Goal: Find specific page/section: Find specific page/section

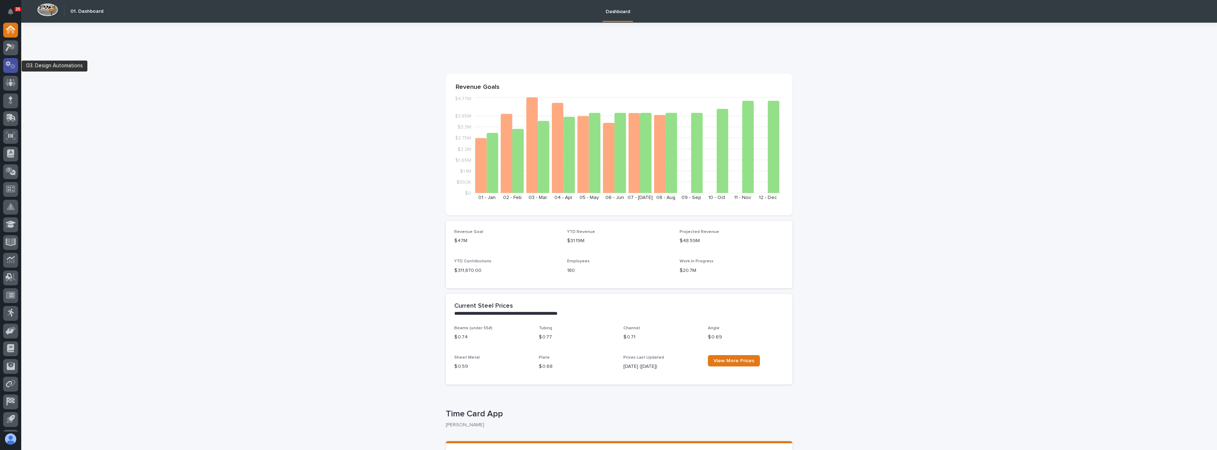
click at [11, 63] on icon at bounding box center [11, 65] width 10 height 8
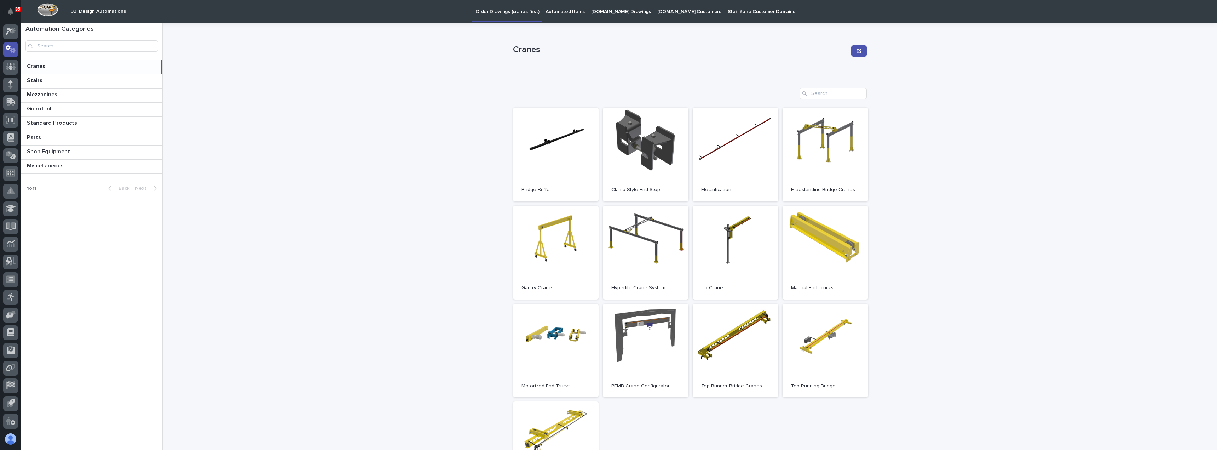
click at [736, 15] on link "Stair Zone Customer Domains" at bounding box center [762, 11] width 74 height 22
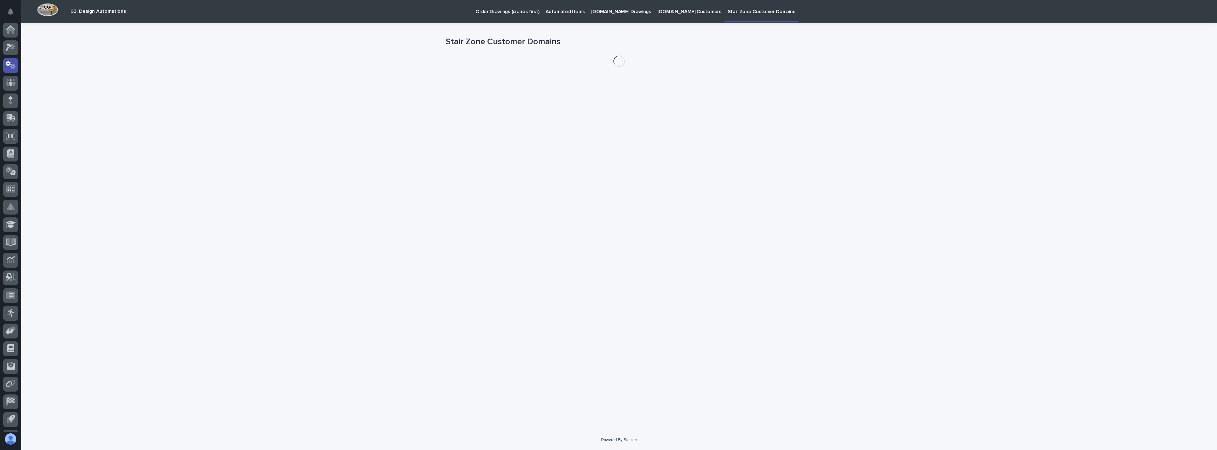
scroll to position [16, 0]
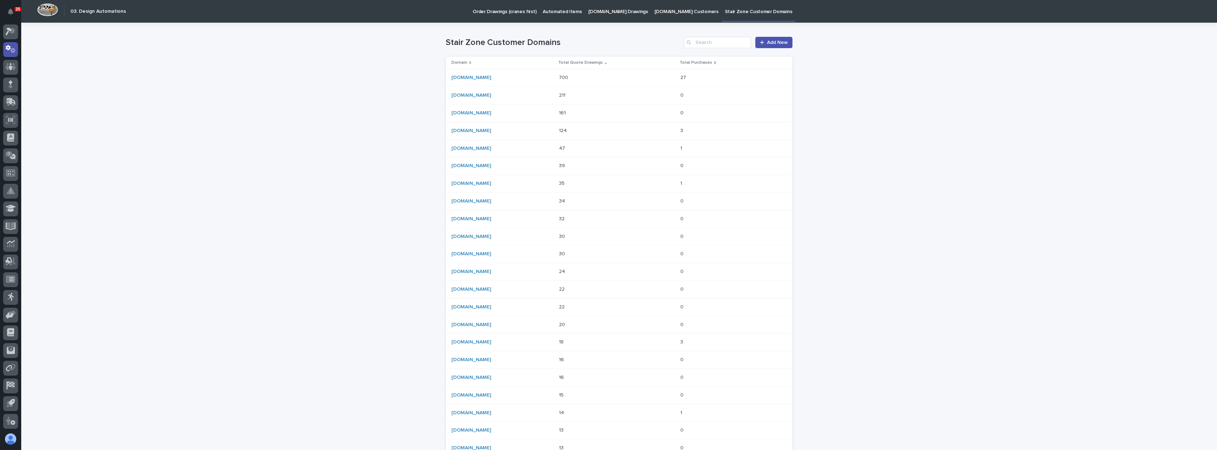
click at [655, 17] on link "[DOMAIN_NAME] Customers" at bounding box center [686, 11] width 70 height 22
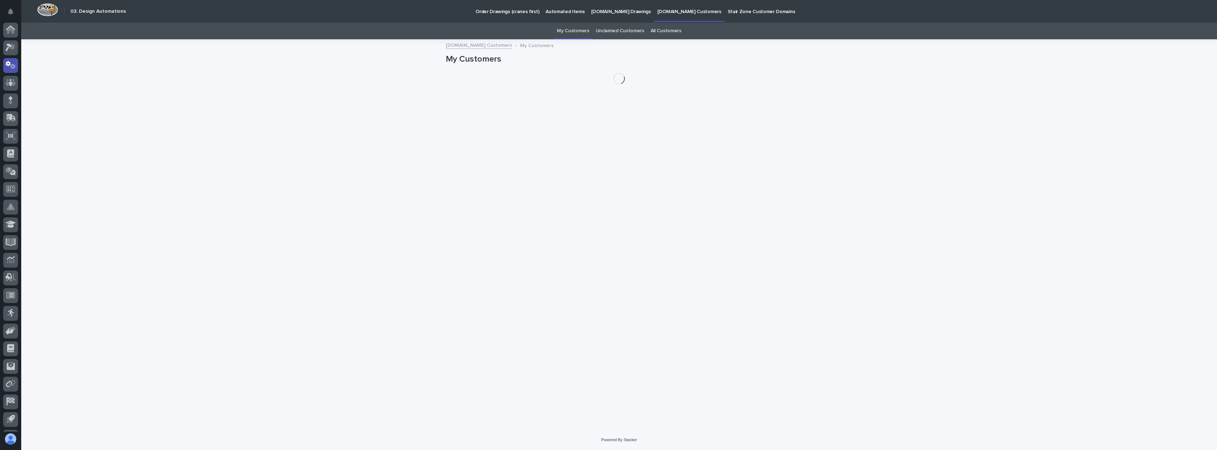
scroll to position [16, 0]
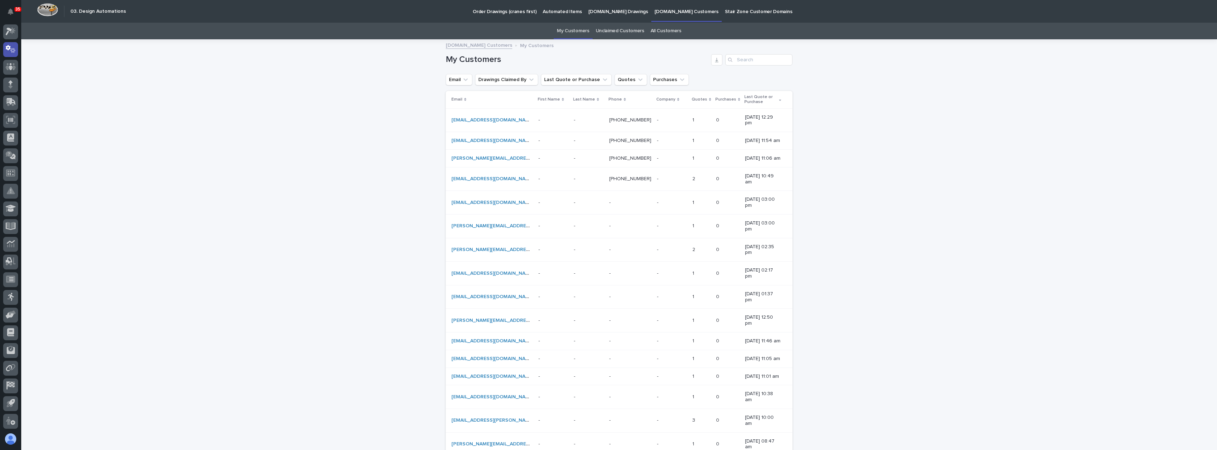
click at [596, 15] on p "[DOMAIN_NAME] Drawings" at bounding box center [619, 7] width 60 height 15
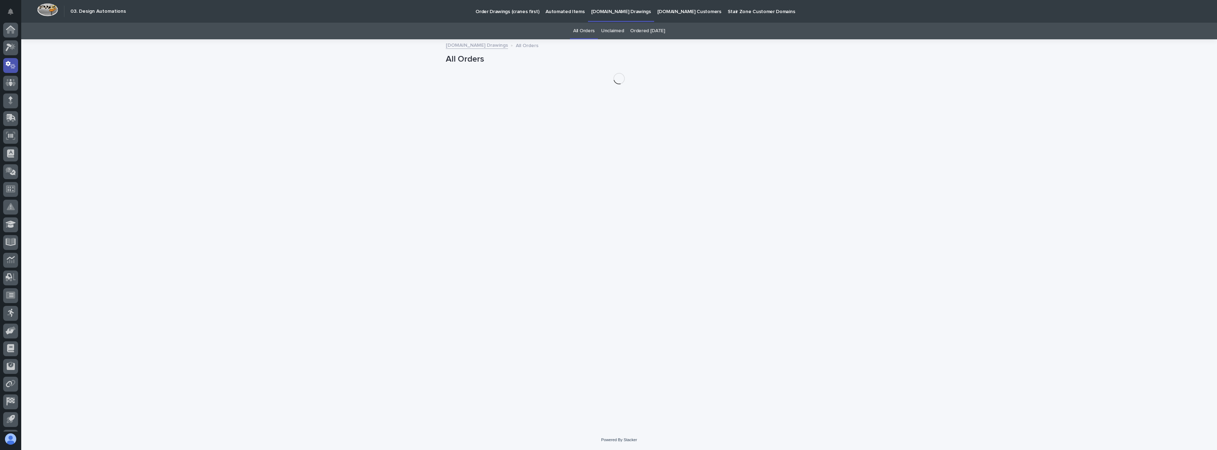
scroll to position [16, 0]
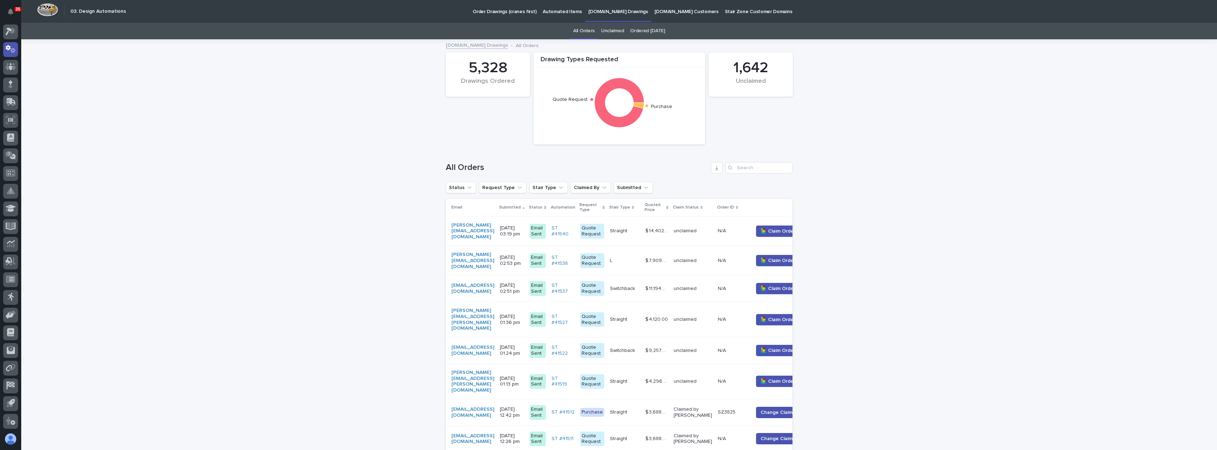
click at [504, 13] on p "Order Drawings (cranes first)" at bounding box center [505, 7] width 64 height 15
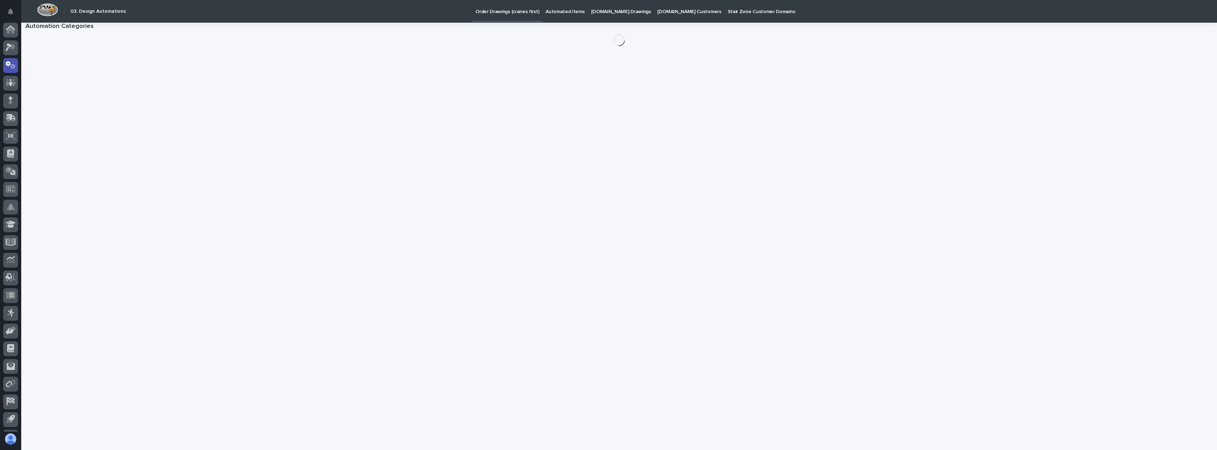
scroll to position [16, 0]
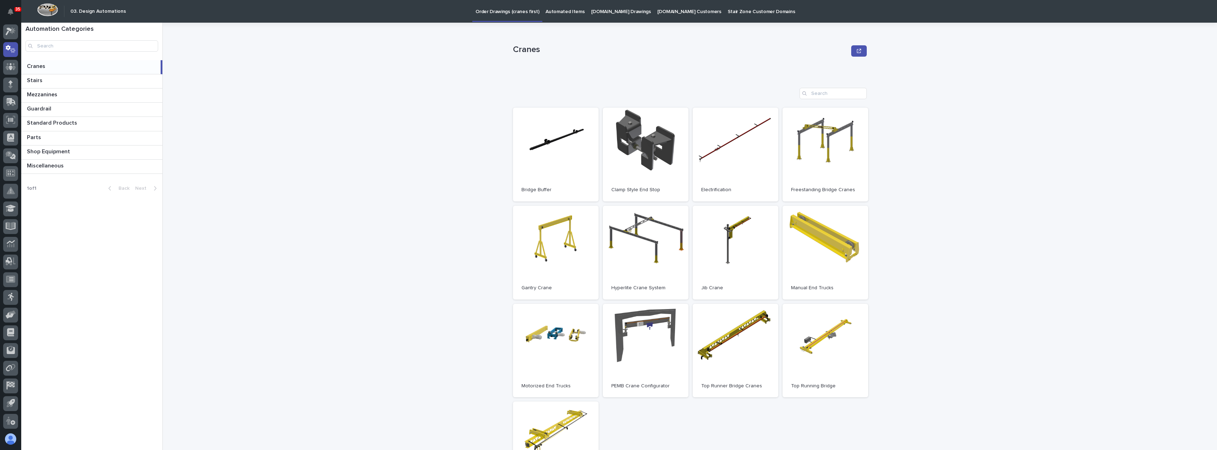
click at [557, 13] on p "Automated Items" at bounding box center [565, 7] width 39 height 15
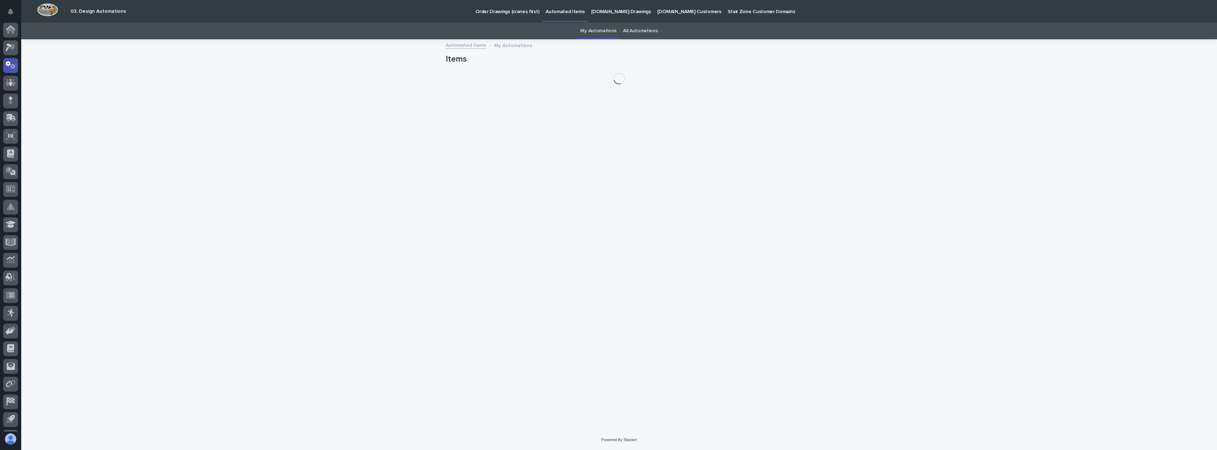
scroll to position [16, 0]
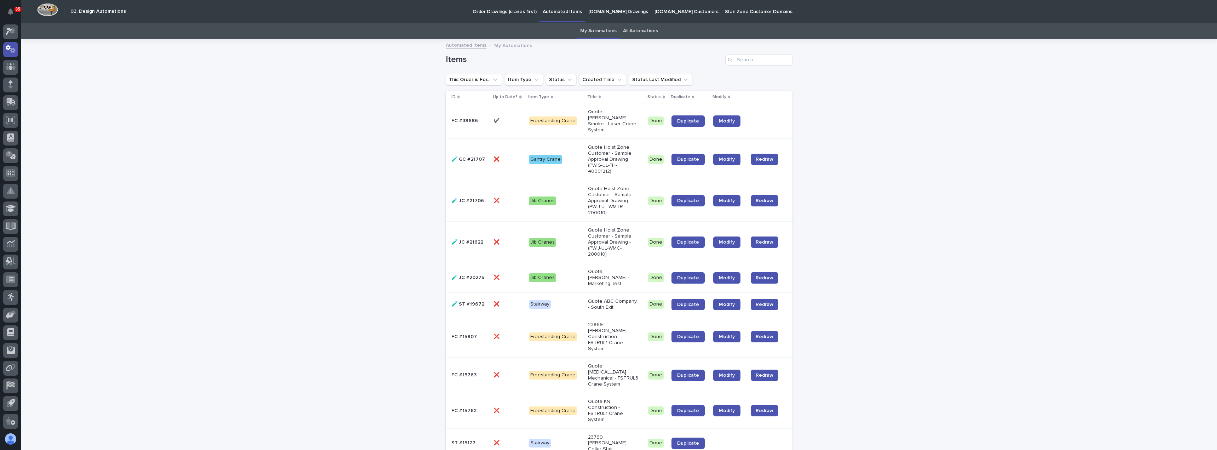
click at [681, 11] on p "[DOMAIN_NAME] Customers" at bounding box center [687, 7] width 64 height 15
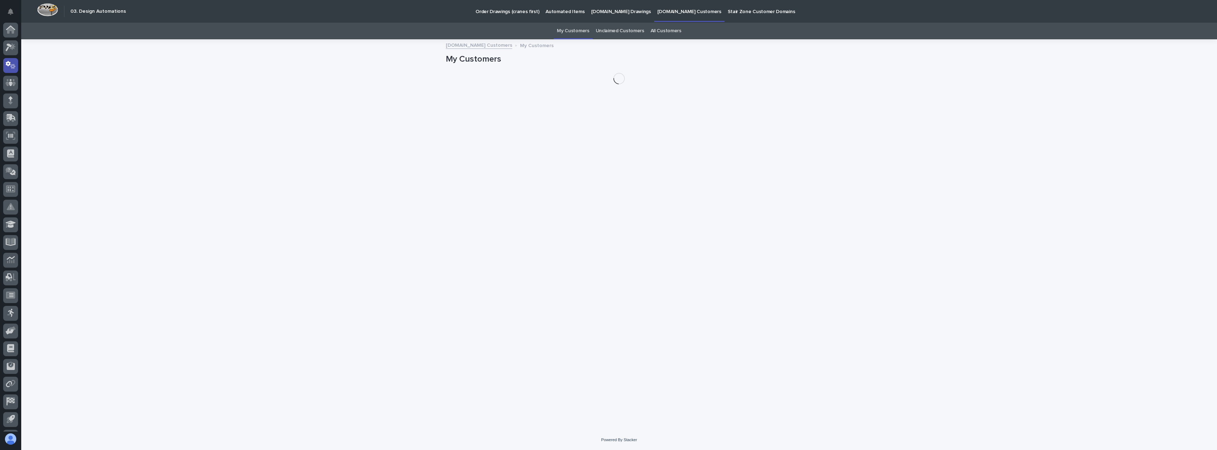
scroll to position [16, 0]
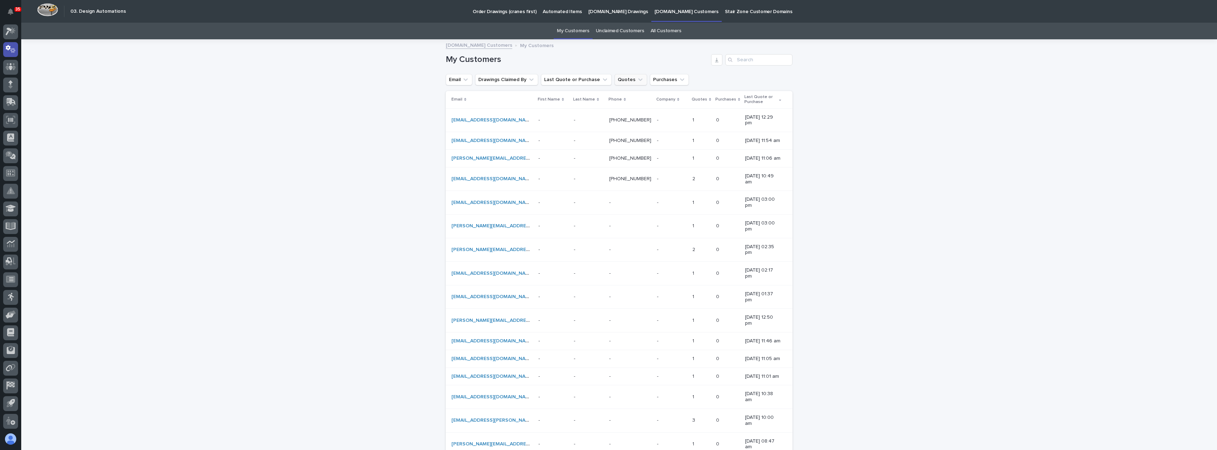
click at [619, 83] on button "Quotes" at bounding box center [631, 79] width 33 height 11
click at [886, 143] on div "Loading... Saving… Loading... Saving… My Customers Email Drawings Claimed By La…" at bounding box center [619, 278] width 1196 height 476
click at [700, 99] on p "Quotes" at bounding box center [700, 100] width 16 height 8
click at [491, 119] on link "[EMAIL_ADDRESS][PERSON_NAME][DOMAIN_NAME]" at bounding box center [513, 119] width 122 height 5
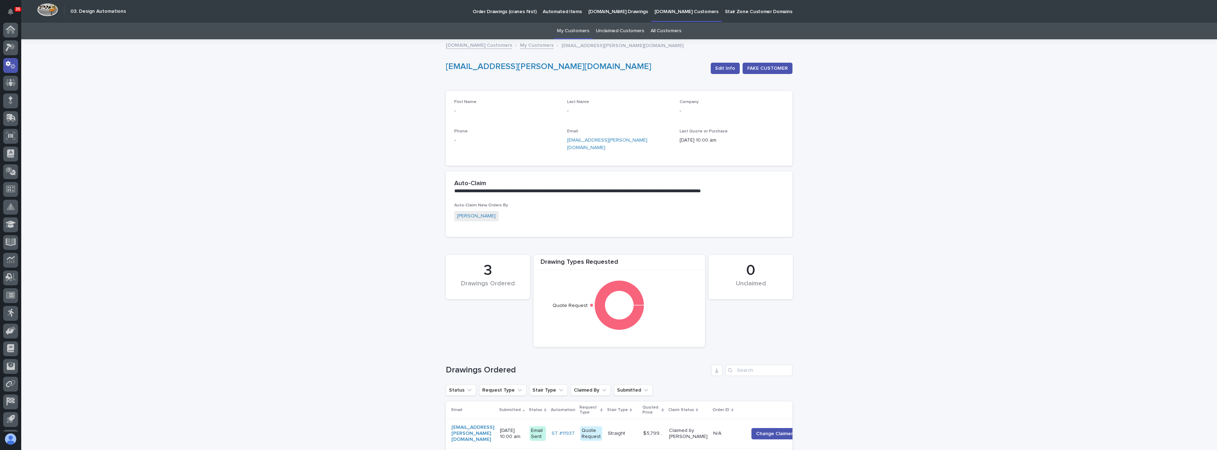
scroll to position [16, 0]
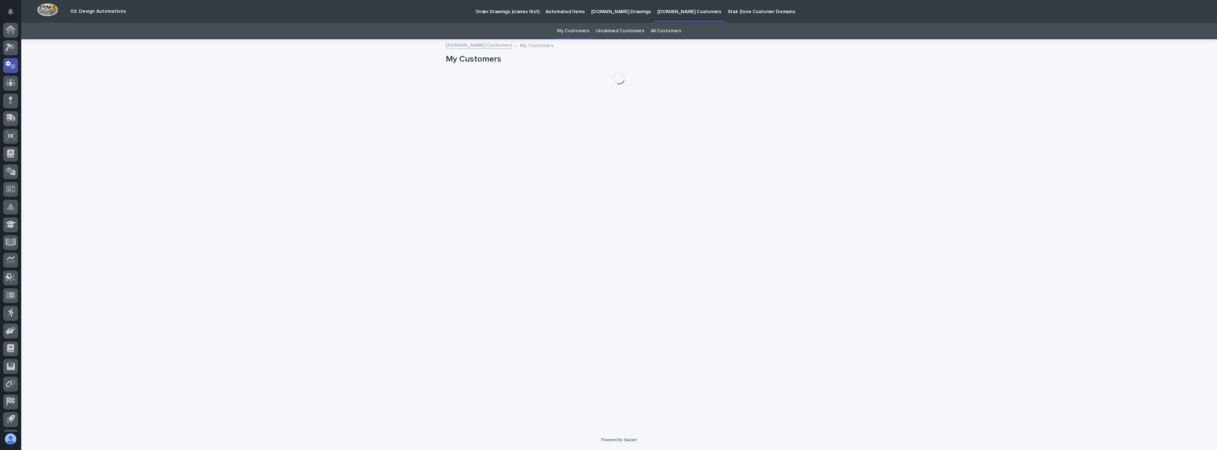
scroll to position [16, 0]
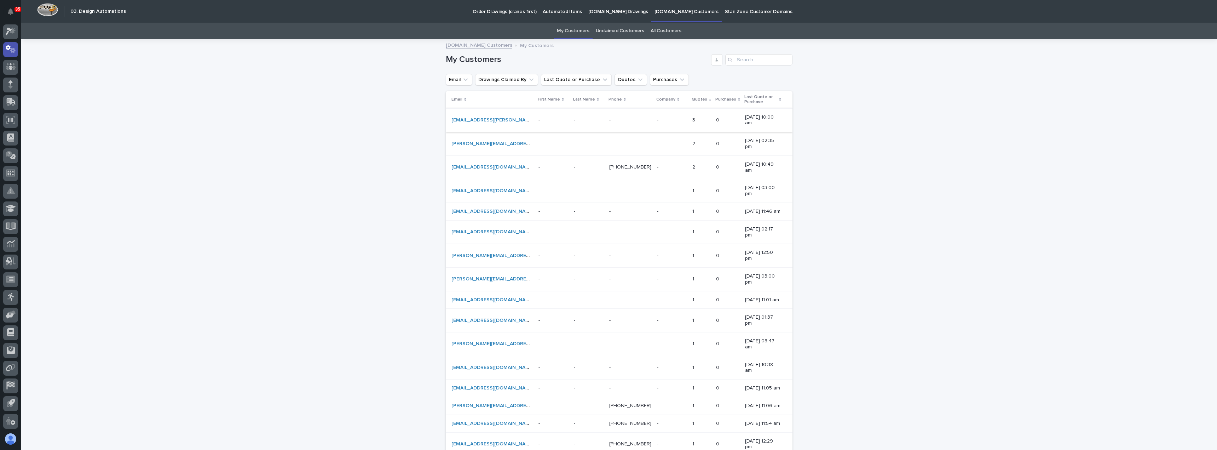
click at [484, 119] on link "[EMAIL_ADDRESS][PERSON_NAME][DOMAIN_NAME]" at bounding box center [513, 119] width 122 height 5
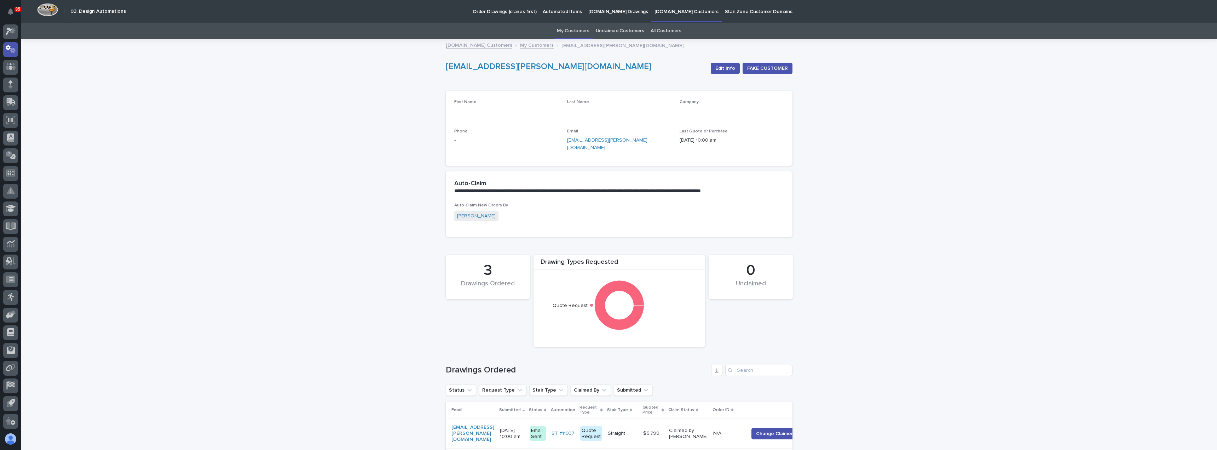
click at [655, 33] on link "All Customers" at bounding box center [666, 31] width 31 height 17
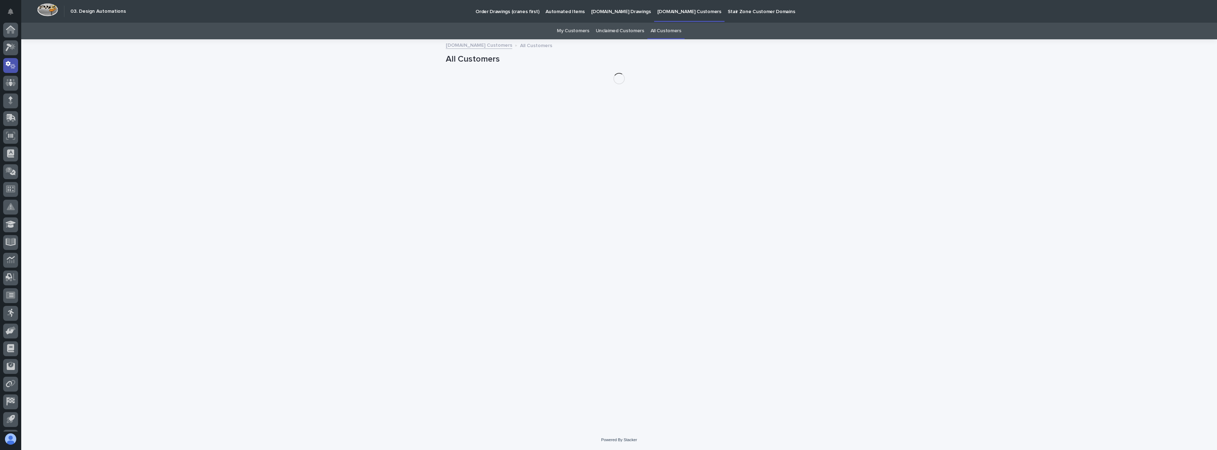
scroll to position [16, 0]
